Goal: Use online tool/utility: Utilize a website feature to perform a specific function

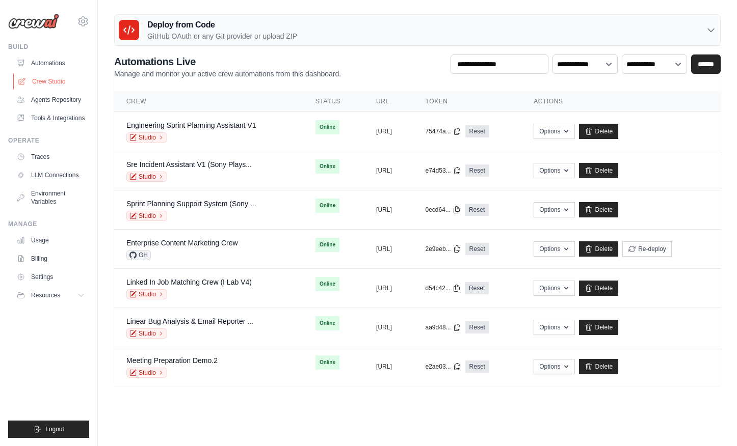
click at [48, 82] on link "Crew Studio" at bounding box center [51, 81] width 77 height 16
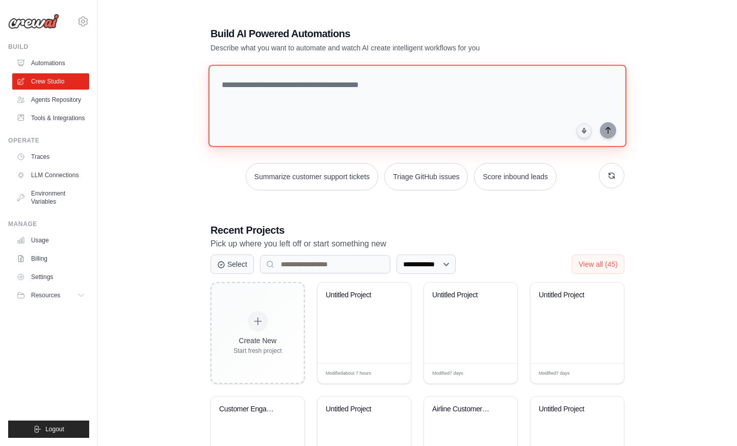
click at [263, 144] on textarea at bounding box center [417, 106] width 418 height 83
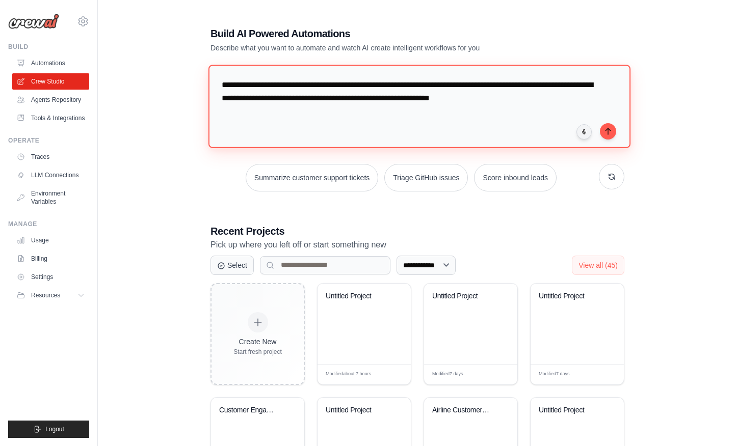
click at [323, 99] on textarea "**********" at bounding box center [419, 106] width 422 height 83
drag, startPoint x: 418, startPoint y: 98, endPoint x: 344, endPoint y: 98, distance: 73.4
click at [344, 98] on textarea "**********" at bounding box center [419, 106] width 422 height 83
click at [397, 100] on textarea "**********" at bounding box center [419, 106] width 422 height 83
click at [479, 104] on textarea "**********" at bounding box center [419, 106] width 422 height 83
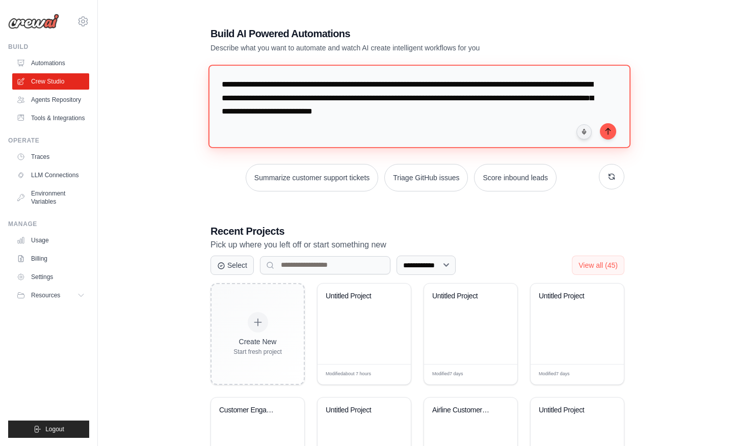
type textarea "**********"
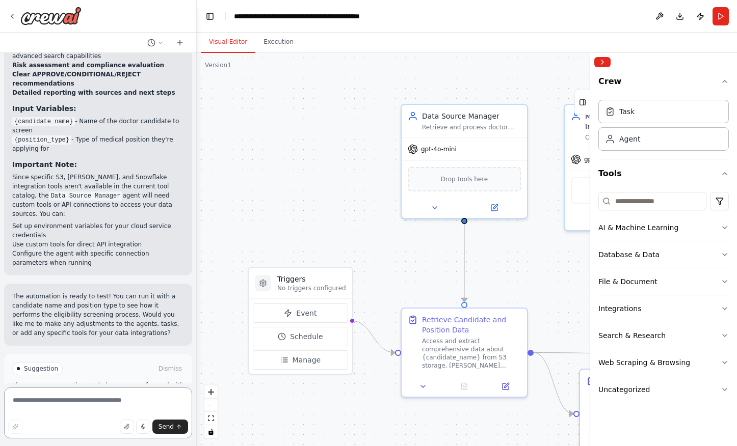
scroll to position [1263, 0]
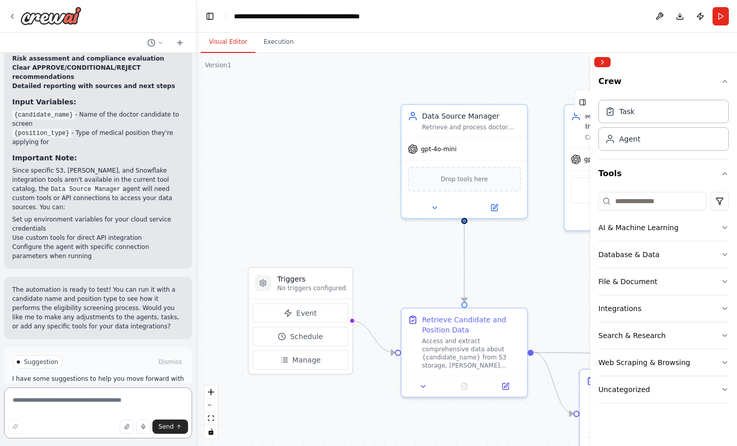
click at [95, 410] on textarea at bounding box center [98, 413] width 188 height 51
type textarea "**********"
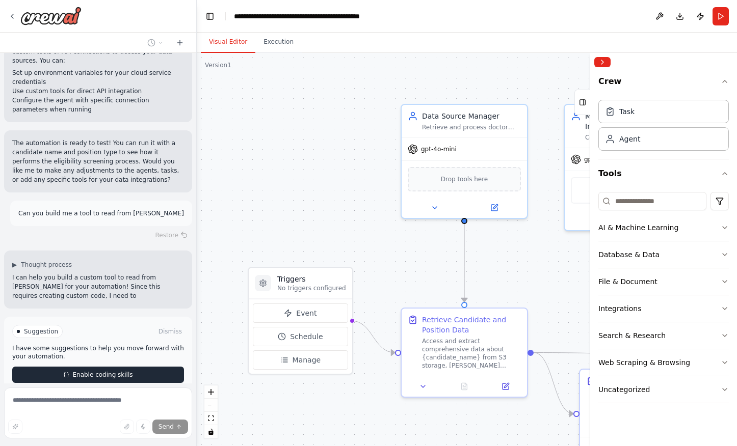
scroll to position [1419, 0]
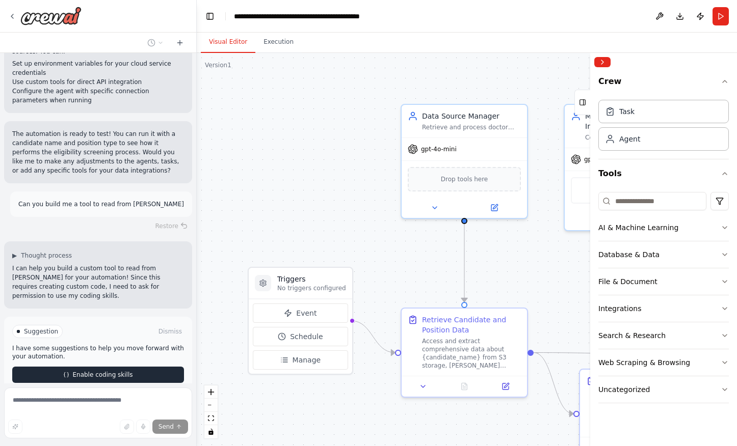
click at [92, 371] on span "Enable coding skills" at bounding box center [102, 375] width 60 height 8
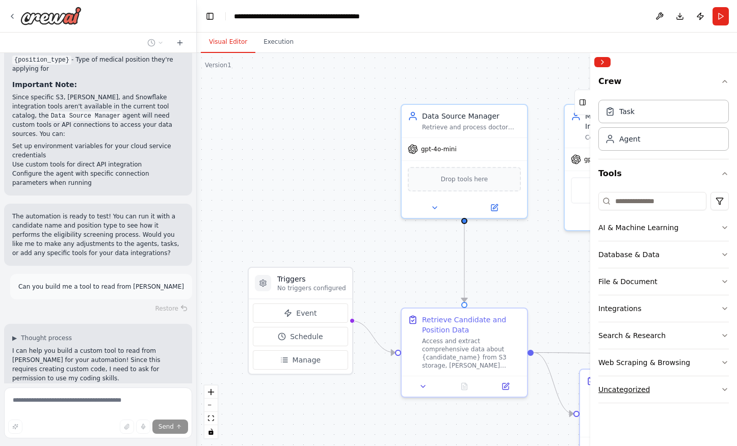
click at [716, 389] on button "Uncategorized" at bounding box center [663, 390] width 130 height 26
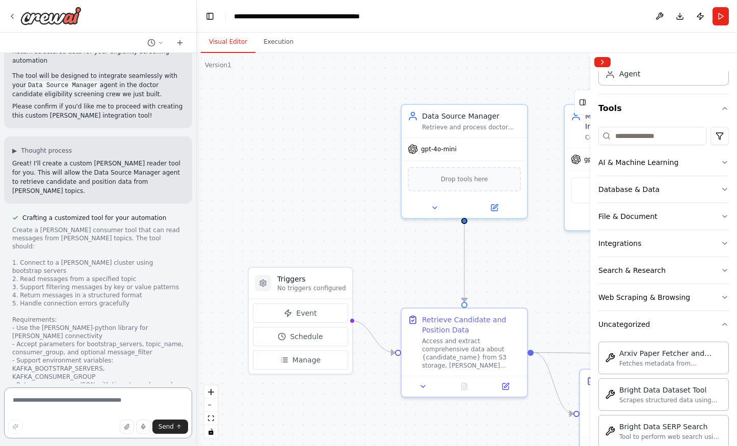
scroll to position [0, 0]
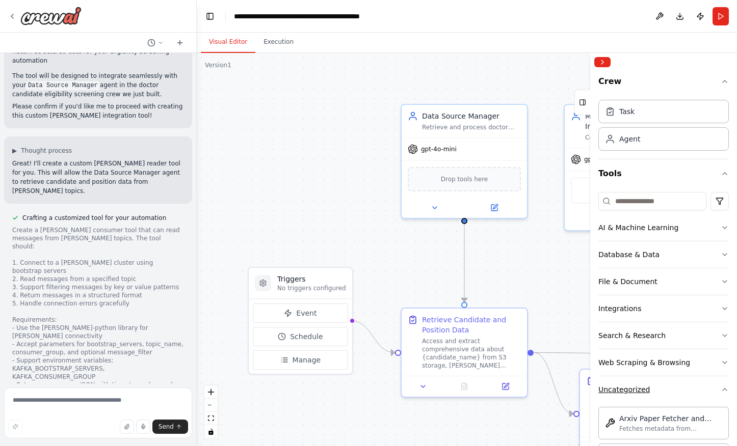
click at [723, 389] on icon "button" at bounding box center [725, 390] width 8 height 8
click at [724, 174] on icon "button" at bounding box center [725, 174] width 8 height 8
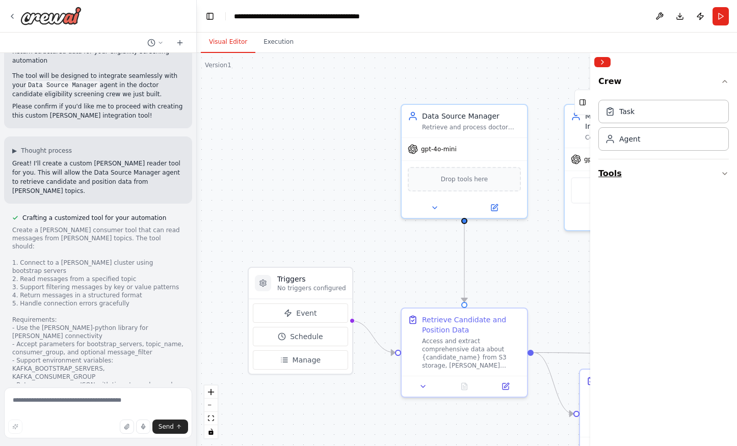
click at [724, 174] on icon "button" at bounding box center [725, 174] width 4 height 2
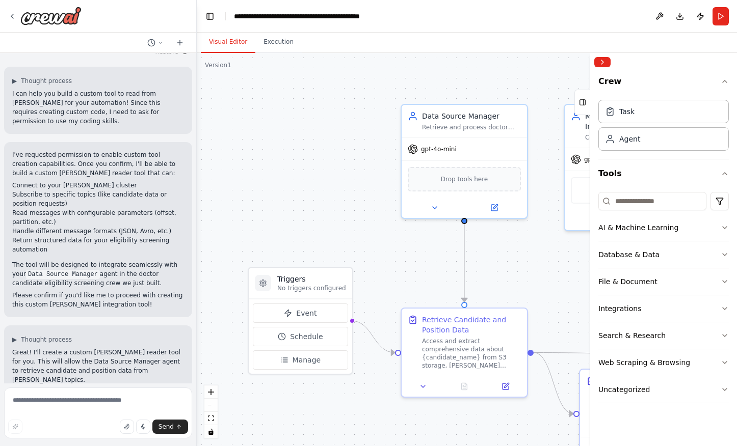
scroll to position [1782, 0]
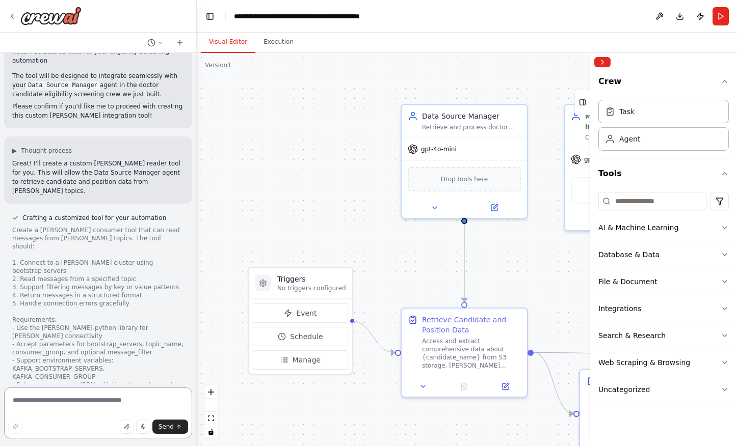
click at [69, 405] on textarea at bounding box center [98, 413] width 188 height 51
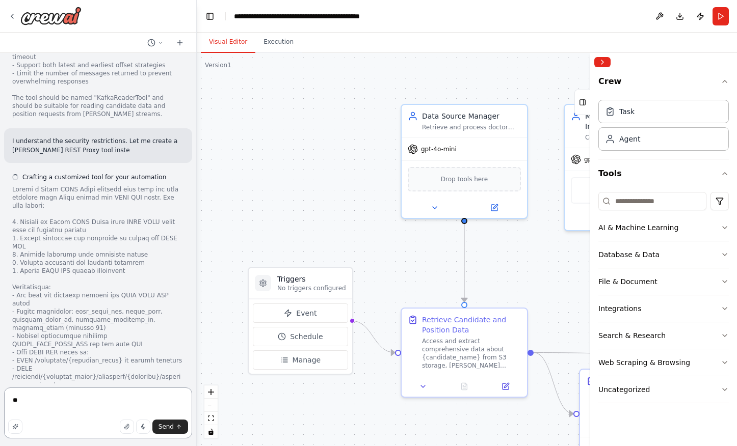
type textarea "*"
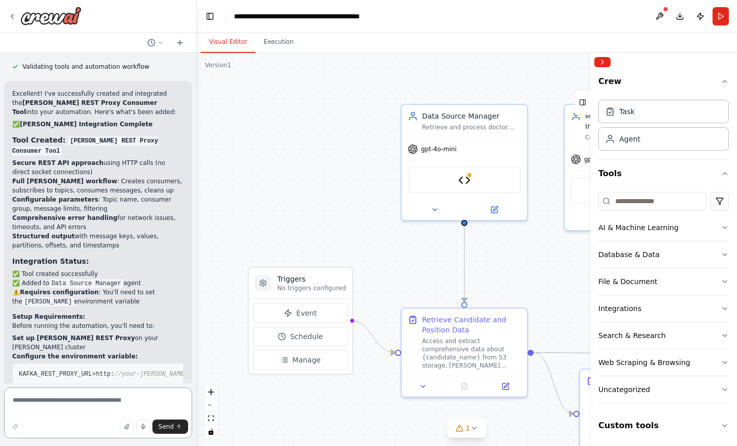
scroll to position [2953, 0]
click at [94, 403] on textarea at bounding box center [98, 413] width 188 height 51
type textarea "**********"
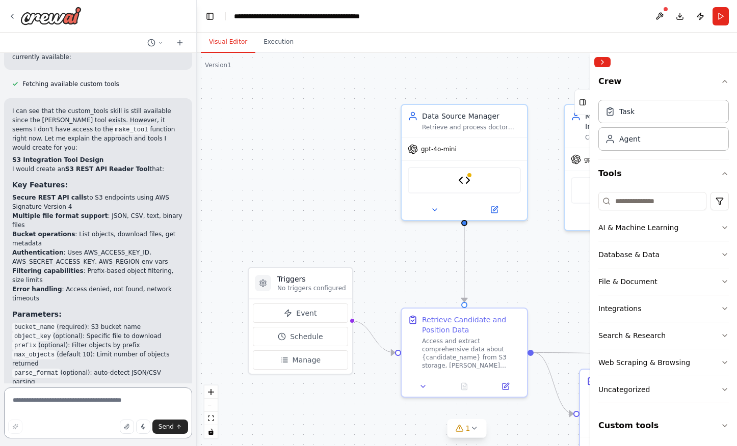
scroll to position [3925, 0]
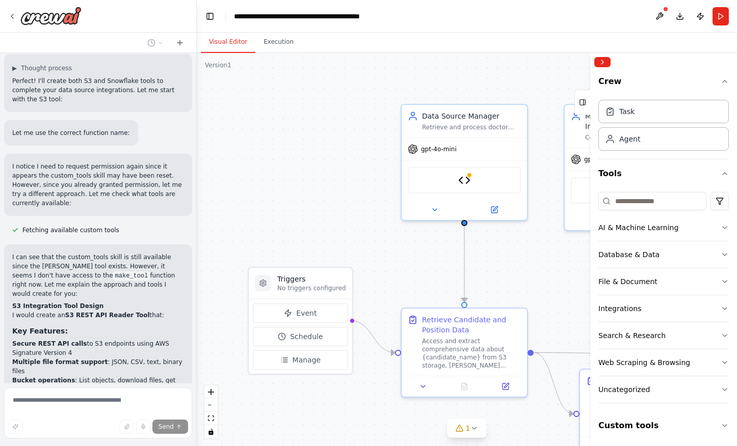
scroll to position [3500, 0]
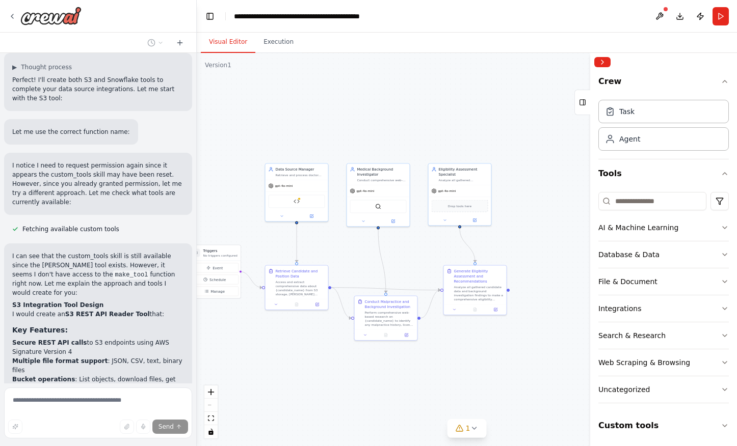
drag, startPoint x: 545, startPoint y: 282, endPoint x: 363, endPoint y: 253, distance: 183.8
click at [363, 253] on div ".deletable-edge-delete-btn { width: 20px; height: 20px; border: 0px solid #ffff…" at bounding box center [467, 249] width 540 height 393
drag, startPoint x: 388, startPoint y: 313, endPoint x: 383, endPoint y: 290, distance: 23.9
click at [383, 290] on div "Perform comprehensive web-based research on {candidate_name} to identify any ma…" at bounding box center [383, 290] width 49 height 16
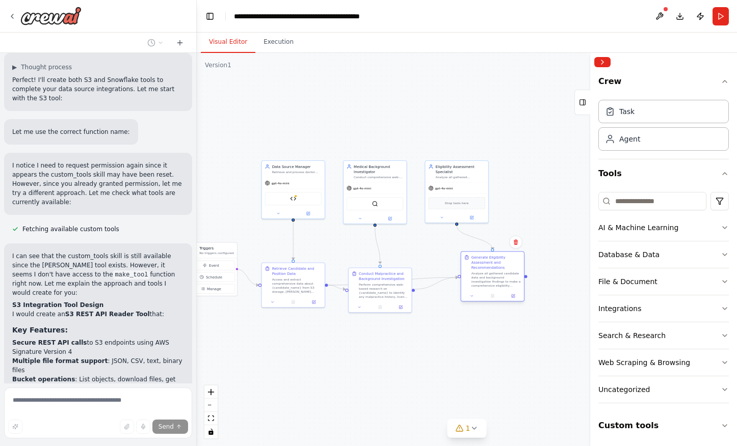
drag, startPoint x: 474, startPoint y: 278, endPoint x: 494, endPoint y: 267, distance: 23.5
click at [495, 267] on div "Generate Eligibility Assessment and Recommendations" at bounding box center [495, 262] width 49 height 15
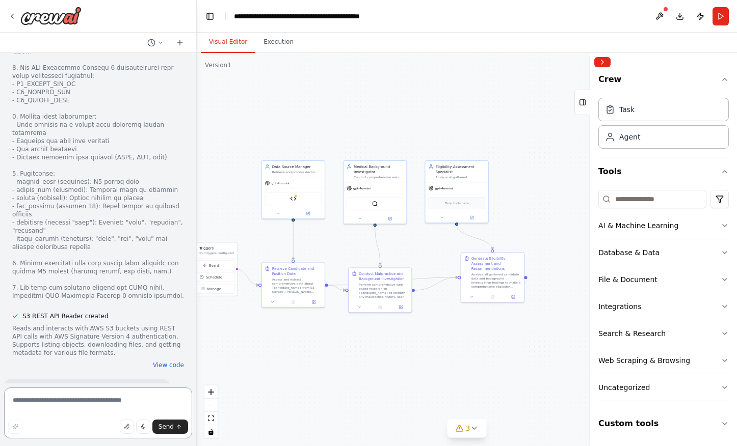
scroll to position [4901, 0]
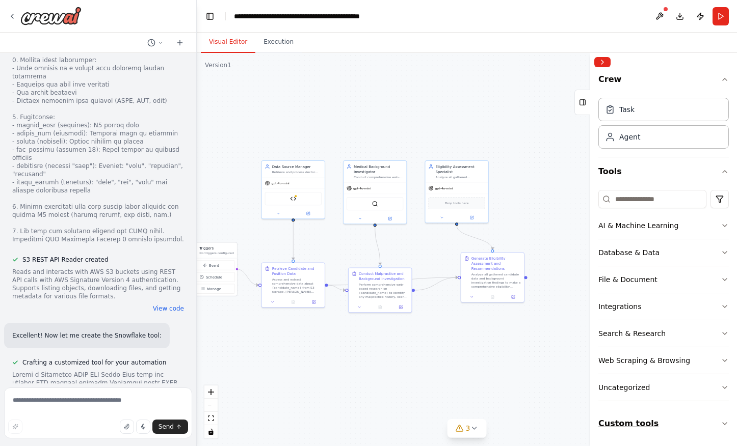
click at [720, 423] on button "Custom tools" at bounding box center [663, 424] width 130 height 29
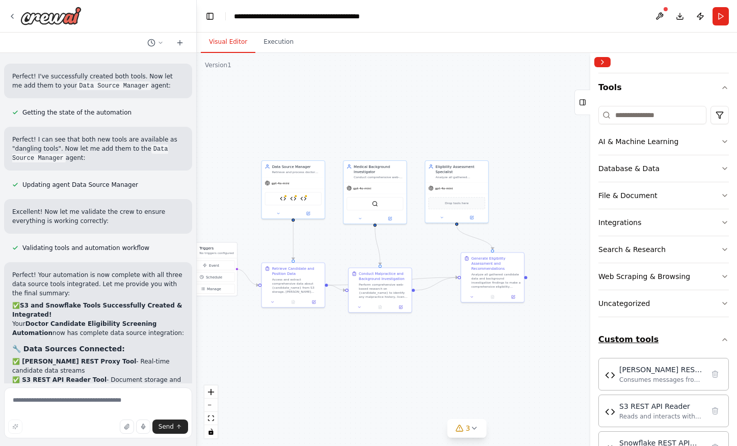
scroll to position [120, 0]
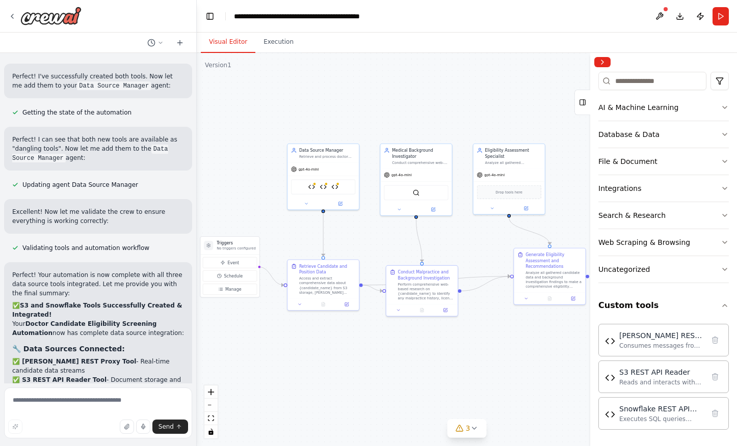
drag, startPoint x: 380, startPoint y: 129, endPoint x: 426, endPoint y: 110, distance: 50.3
click at [426, 110] on div ".deletable-edge-delete-btn { width: 20px; height: 20px; border: 0px solid #ffff…" at bounding box center [467, 249] width 540 height 393
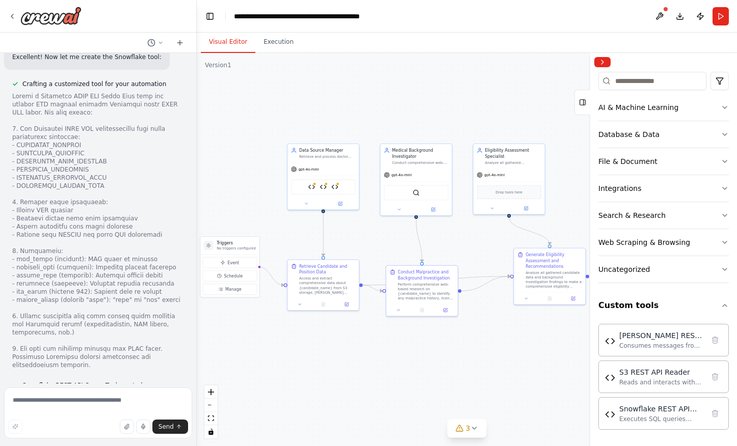
scroll to position [5184, 0]
